Goal: Find contact information: Find contact information

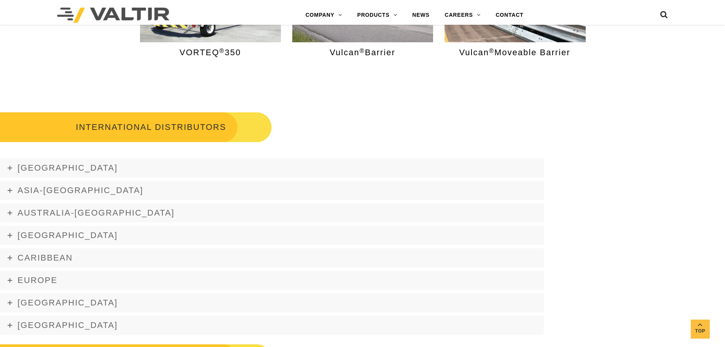
scroll to position [990, 0]
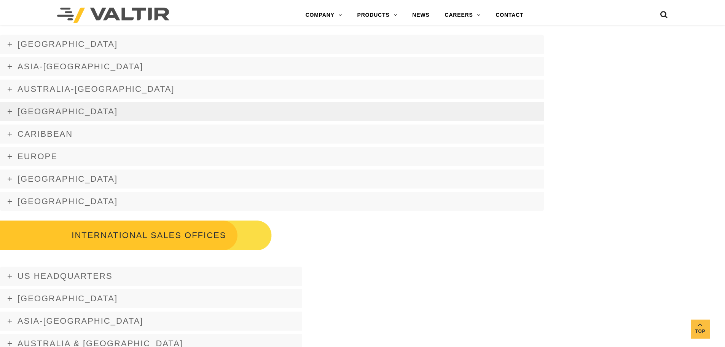
click at [22, 109] on span "[GEOGRAPHIC_DATA]" at bounding box center [68, 112] width 100 height 10
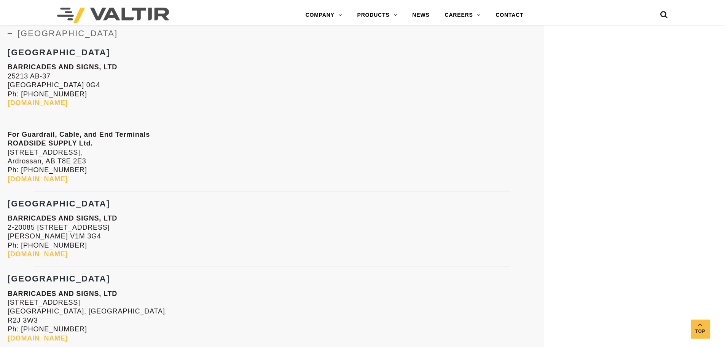
scroll to position [1066, 0]
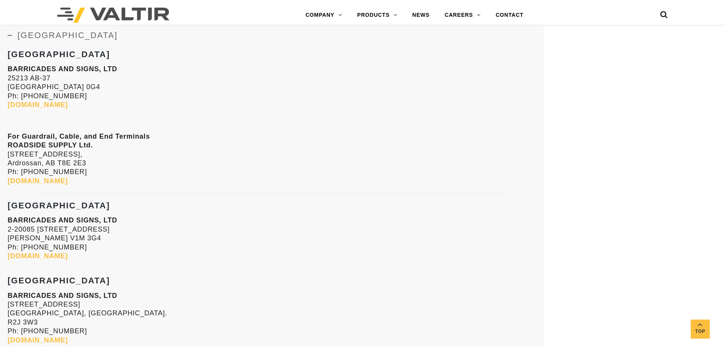
click at [68, 182] on link "[DOMAIN_NAME]" at bounding box center [38, 181] width 60 height 8
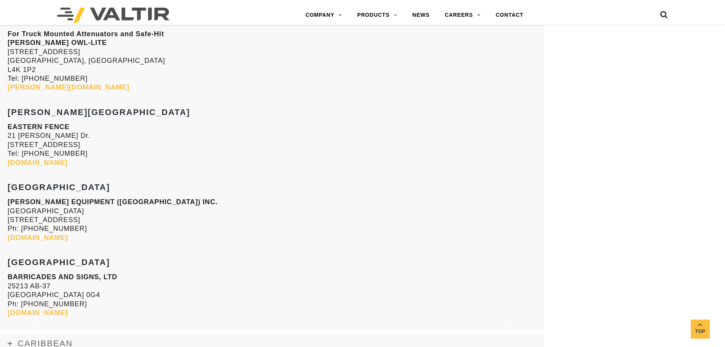
scroll to position [1637, 0]
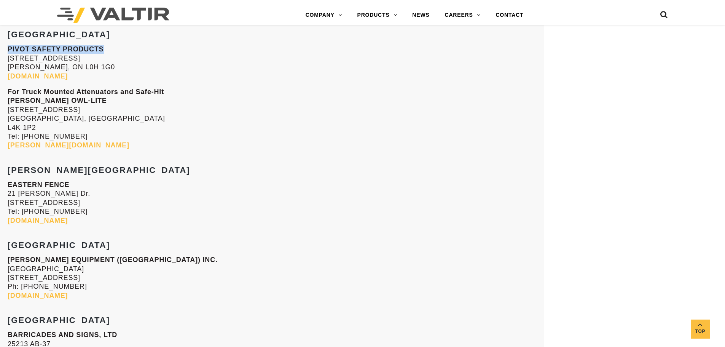
drag, startPoint x: 110, startPoint y: 49, endPoint x: 4, endPoint y: 47, distance: 106.6
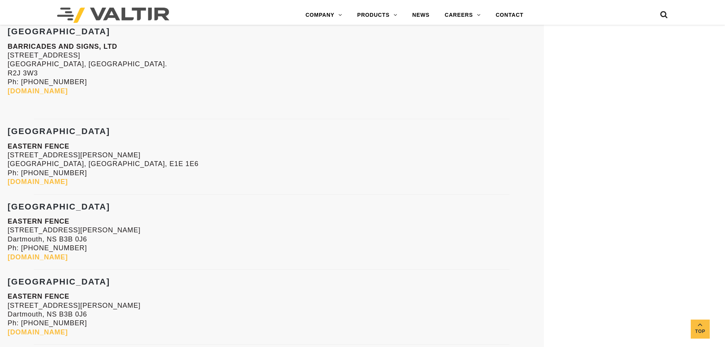
scroll to position [1446, 0]
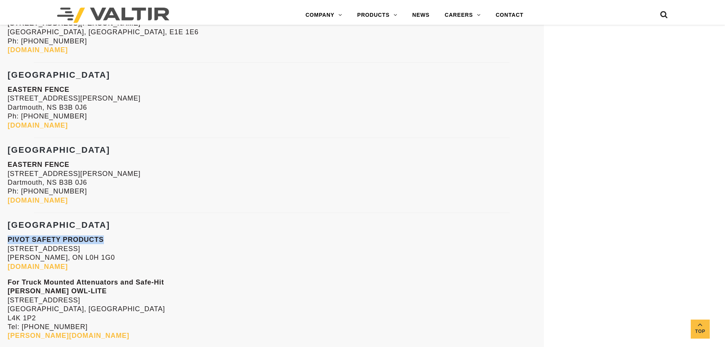
click at [68, 267] on link "[DOMAIN_NAME]" at bounding box center [38, 267] width 60 height 8
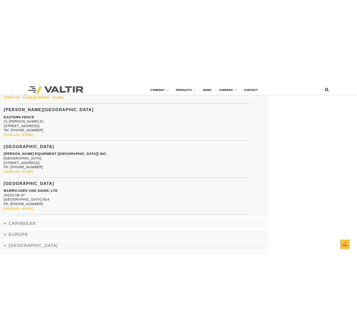
scroll to position [1796, 0]
